Goal: Navigation & Orientation: Find specific page/section

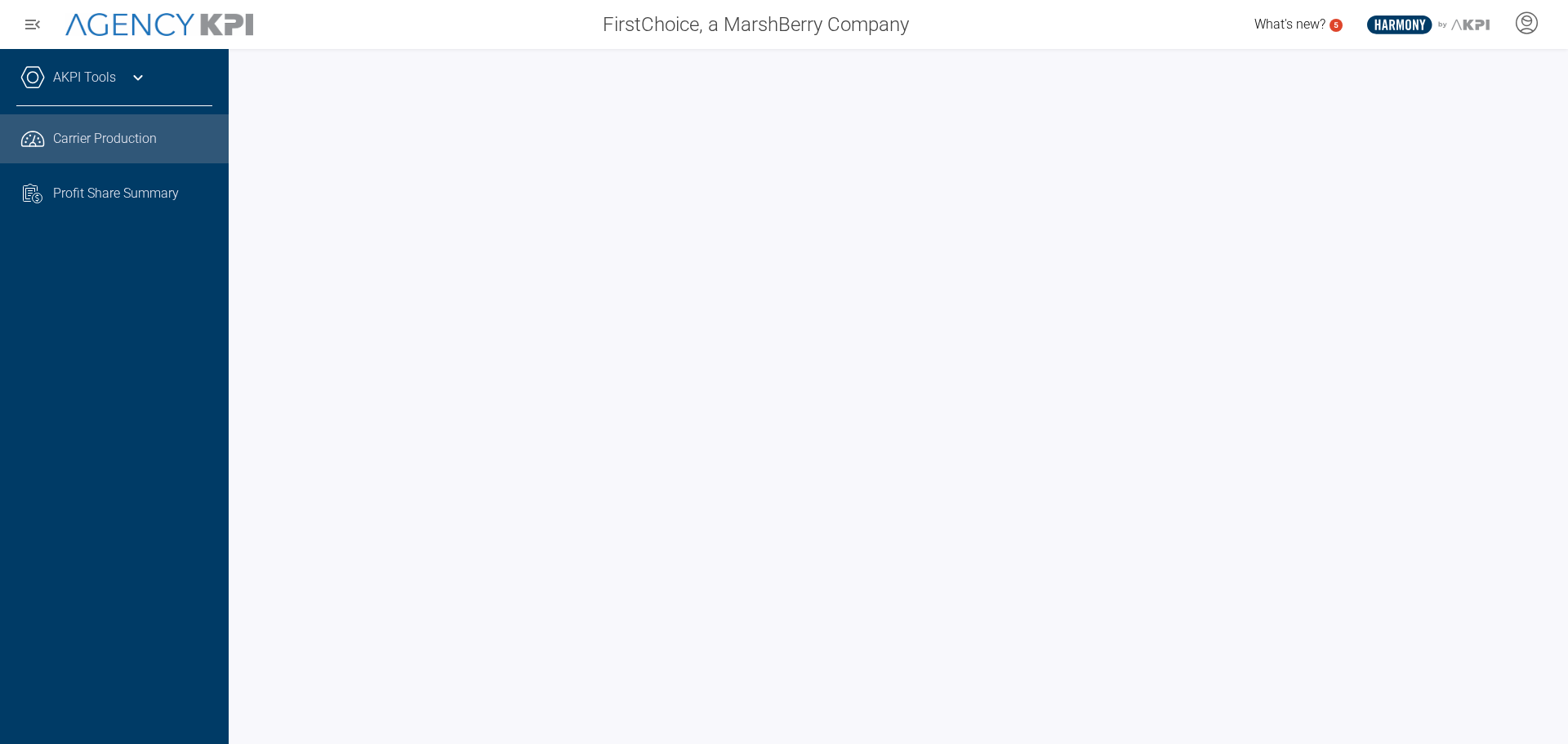
click at [237, 331] on div at bounding box center [898, 396] width 1339 height 695
click at [225, 343] on div "AKPI Tools Core Production Data Upload Agency Code Mapping Carrier Data Health …" at bounding box center [114, 396] width 229 height 695
click at [233, 359] on div at bounding box center [898, 396] width 1339 height 695
